Goal: Transaction & Acquisition: Book appointment/travel/reservation

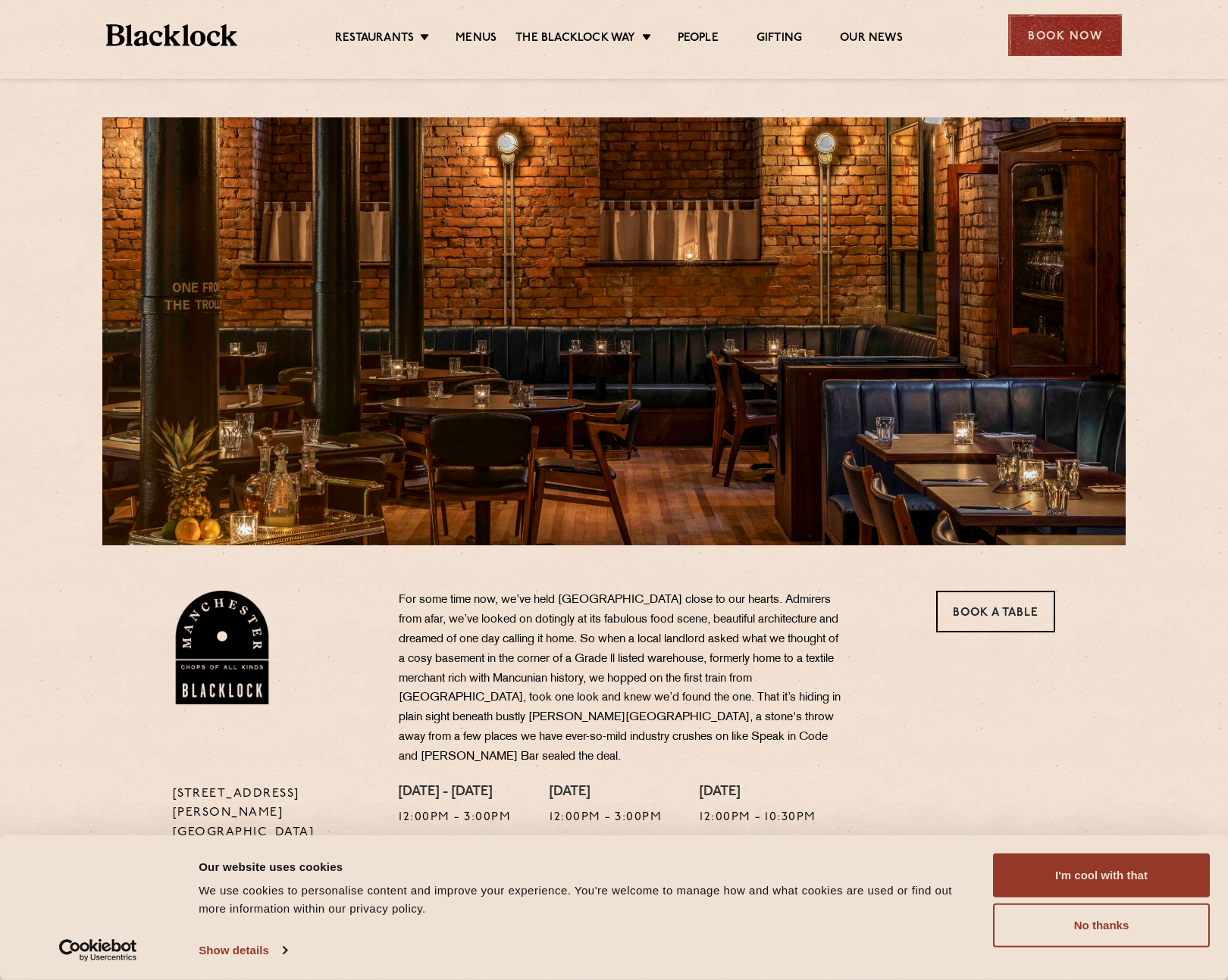
click at [1043, 44] on div "Book Now" at bounding box center [1064, 35] width 114 height 42
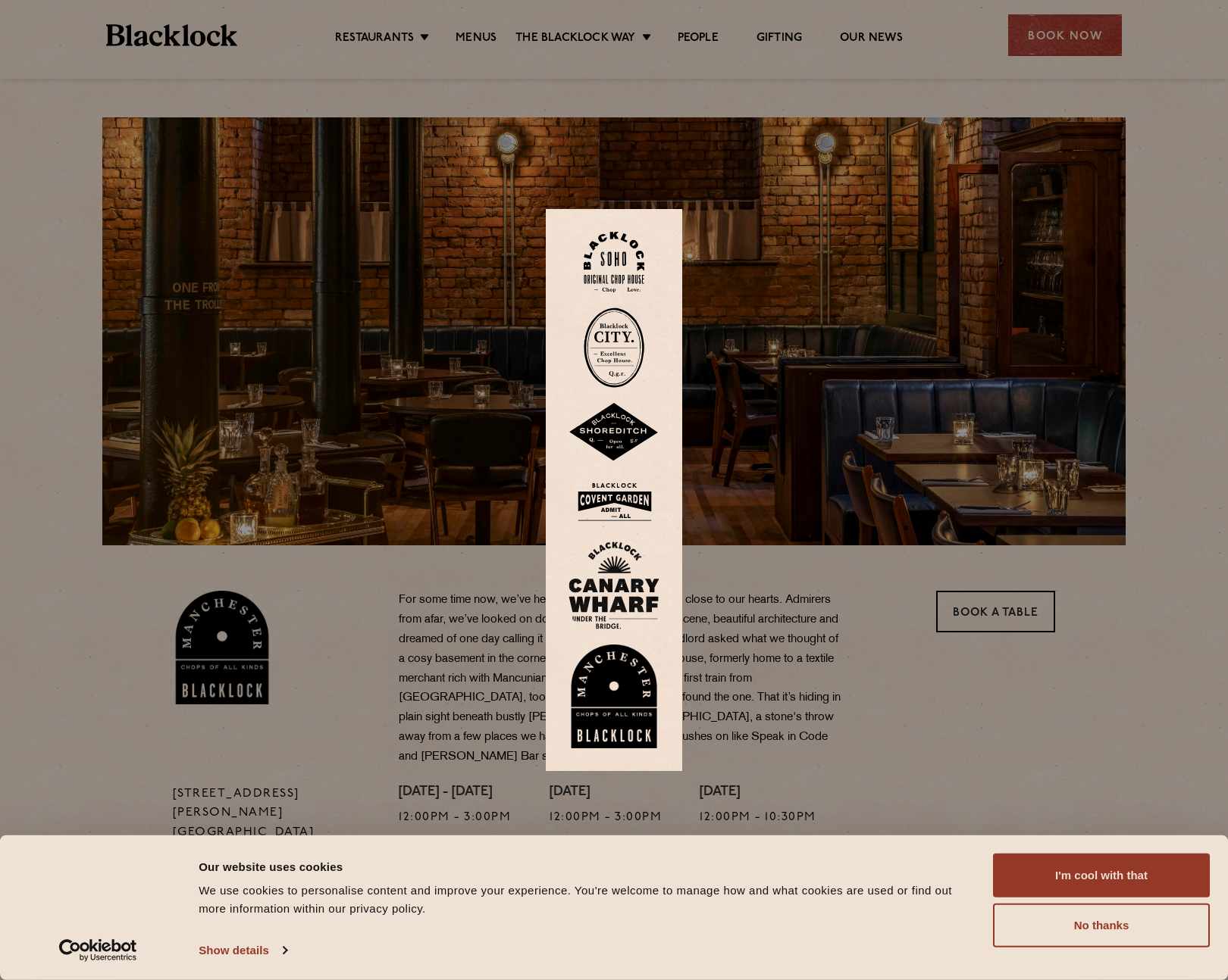
click at [614, 699] on img at bounding box center [614, 697] width 91 height 105
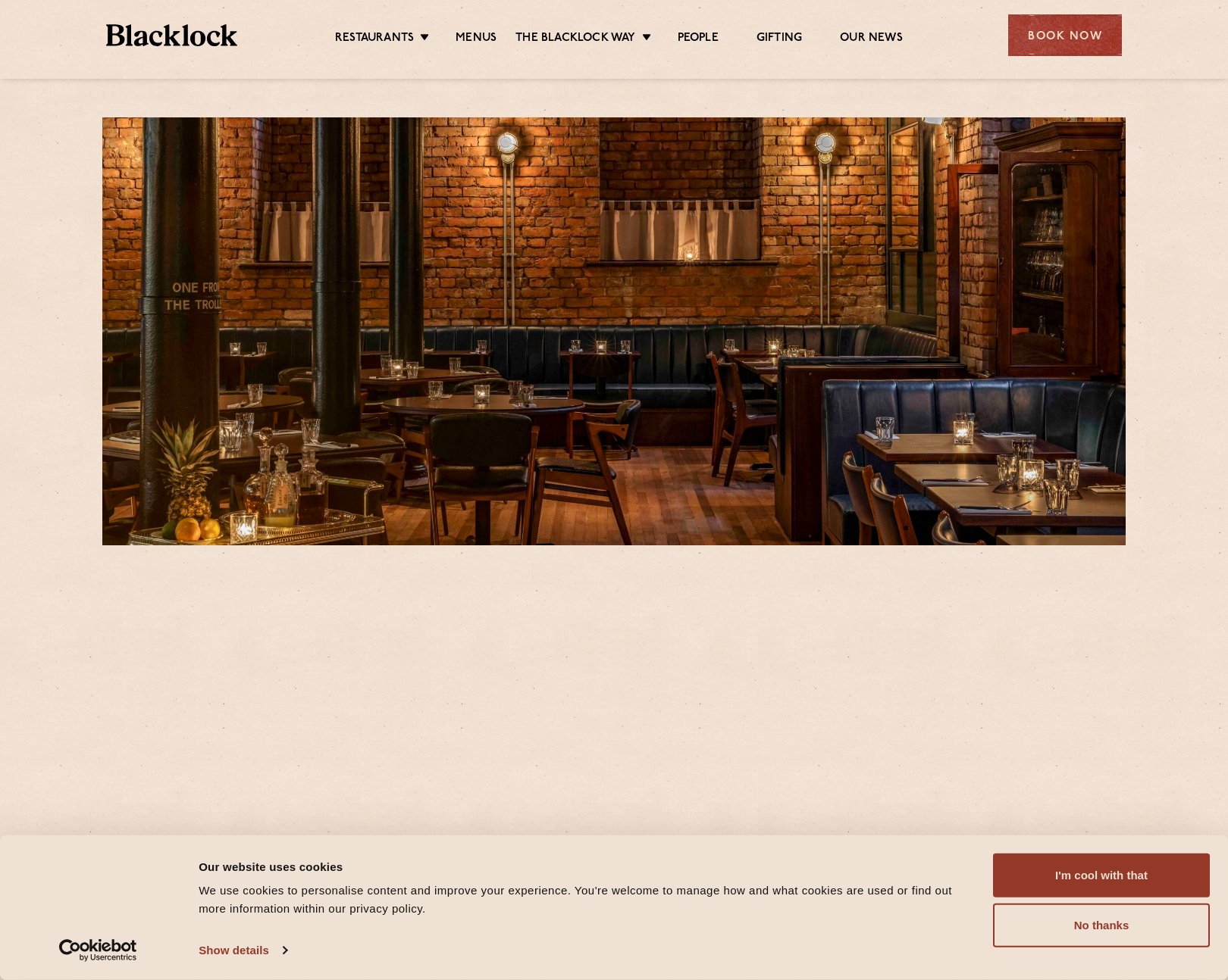
click at [1037, 881] on button "I'm cool with that" at bounding box center [1101, 875] width 217 height 44
